Goal: Transaction & Acquisition: Download file/media

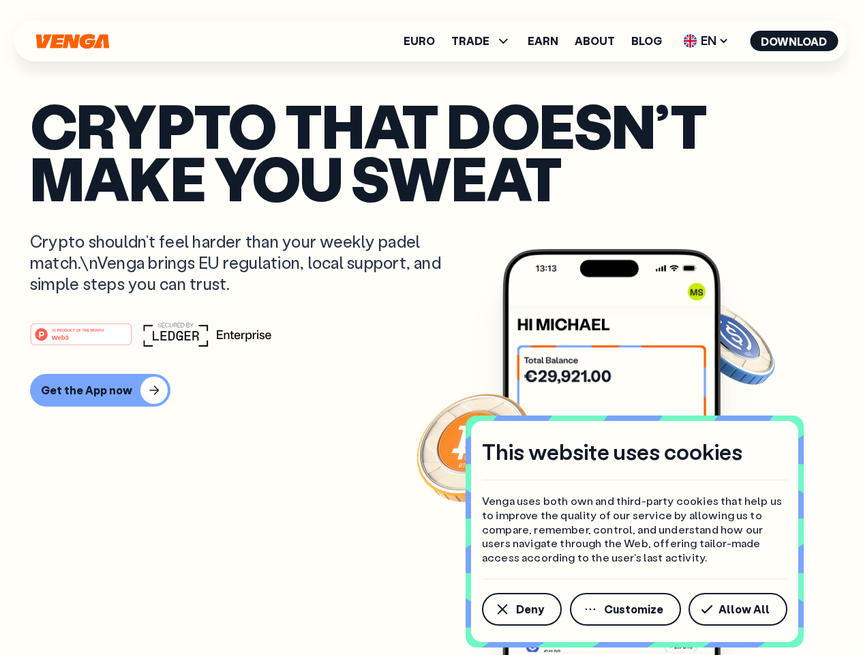
click at [430, 327] on div "#1 PRODUCT OF THE MONTH Web3" at bounding box center [430, 334] width 801 height 25
click at [521, 609] on span "Deny" at bounding box center [530, 608] width 28 height 11
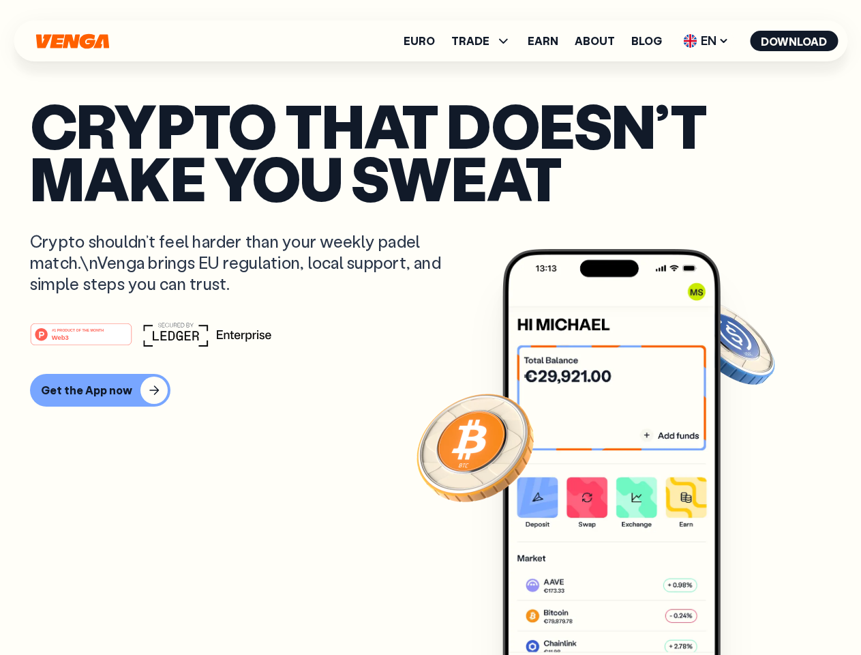
click at [627, 609] on img at bounding box center [612, 477] width 218 height 457
click at [740, 609] on article "Crypto that doesn’t make you sweat Crypto shouldn’t feel harder than your weekl…" at bounding box center [430, 354] width 801 height 511
click at [485, 41] on span "TRADE" at bounding box center [470, 40] width 38 height 11
click at [706, 41] on span "EN" at bounding box center [705, 41] width 55 height 22
click at [794, 41] on button "Download" at bounding box center [794, 41] width 88 height 20
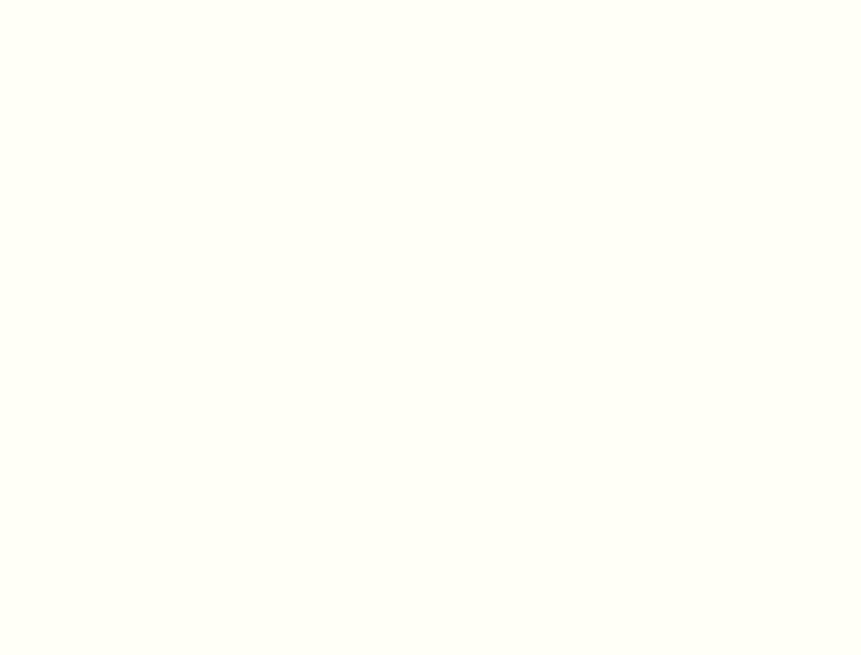
click at [430, 0] on html "This website uses cookies Venga uses both own and third-party cookies that help…" at bounding box center [430, 0] width 861 height 0
click at [98, 0] on html "This website uses cookies Venga uses both own and third-party cookies that help…" at bounding box center [430, 0] width 861 height 0
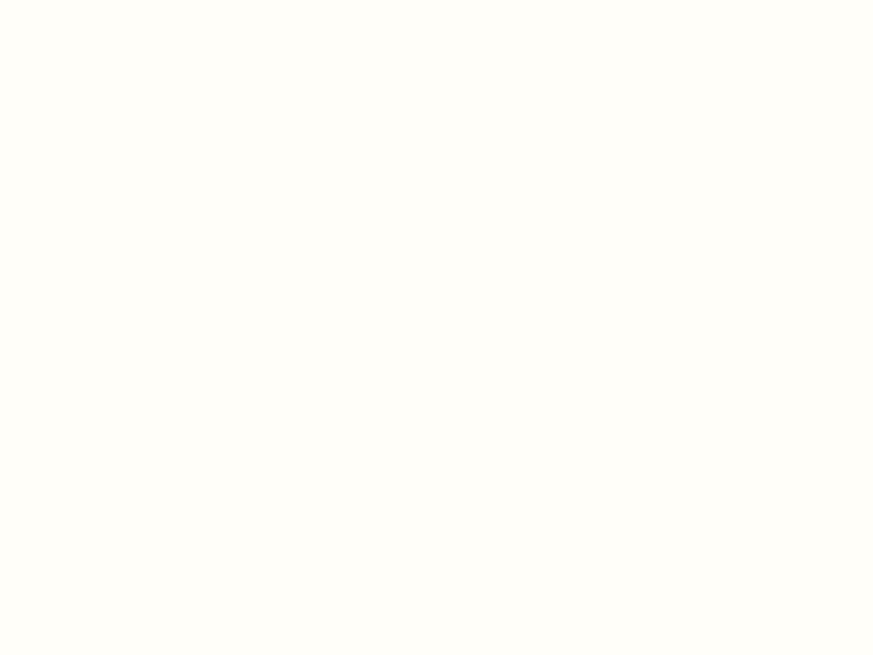
click at [83, 0] on html "This website uses cookies Venga uses both own and third-party cookies that help…" at bounding box center [436, 0] width 873 height 0
